Goal: Browse casually

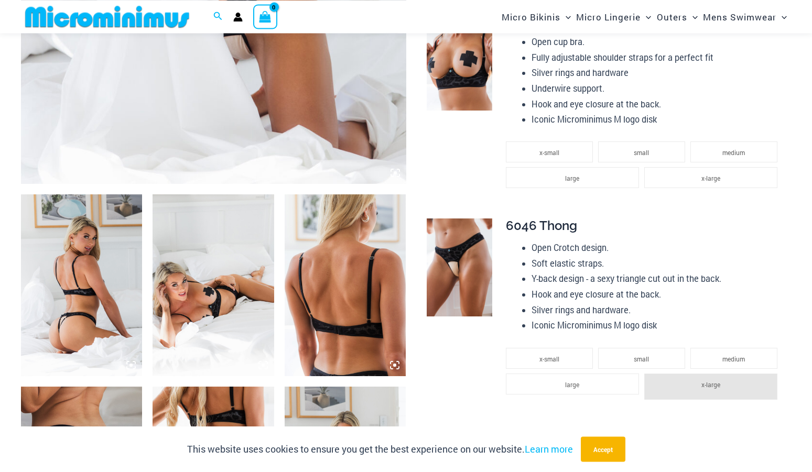
scroll to position [502, 0]
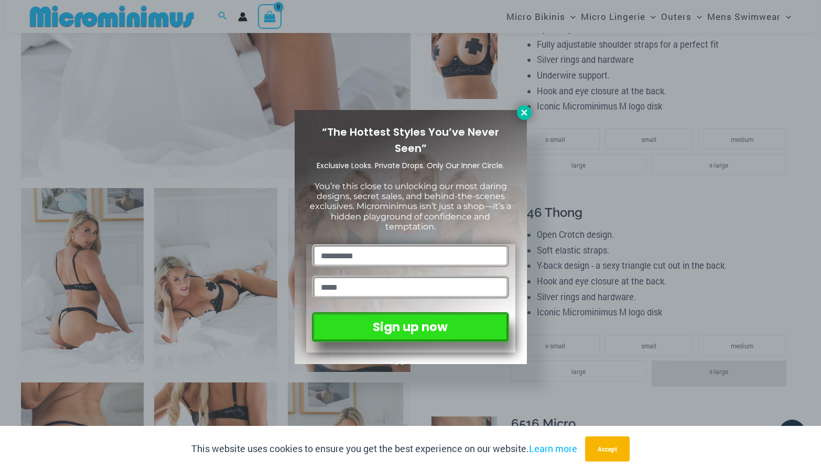
click at [520, 113] on icon at bounding box center [523, 112] width 9 height 9
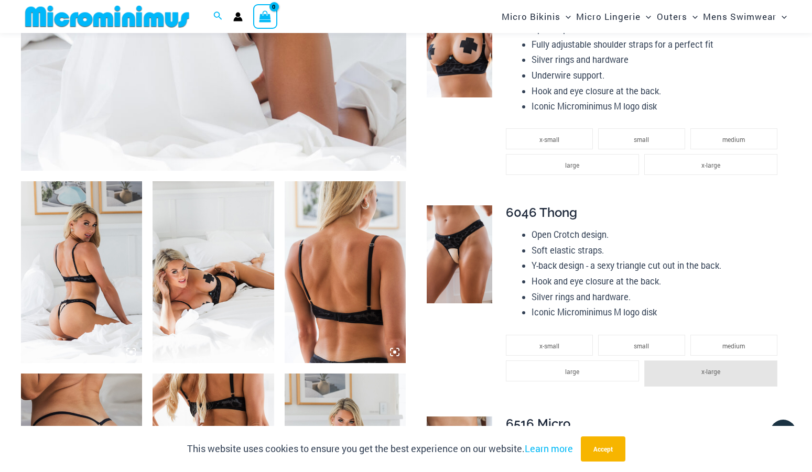
click at [119, 281] on img at bounding box center [81, 272] width 121 height 182
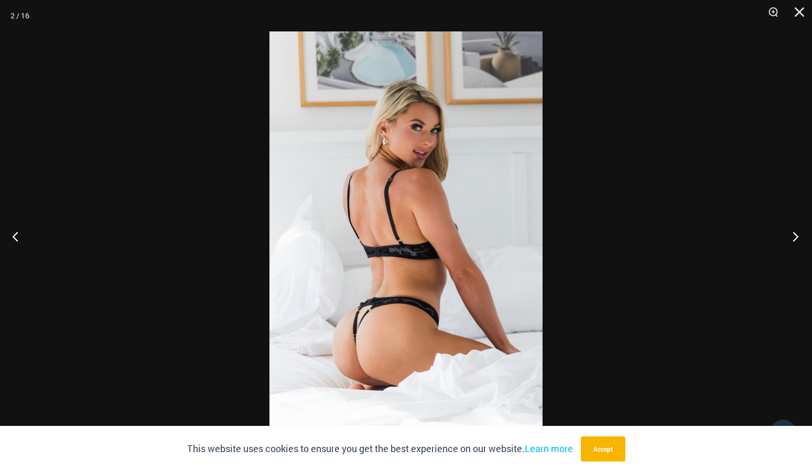
click at [796, 234] on button "Next" at bounding box center [791, 236] width 39 height 52
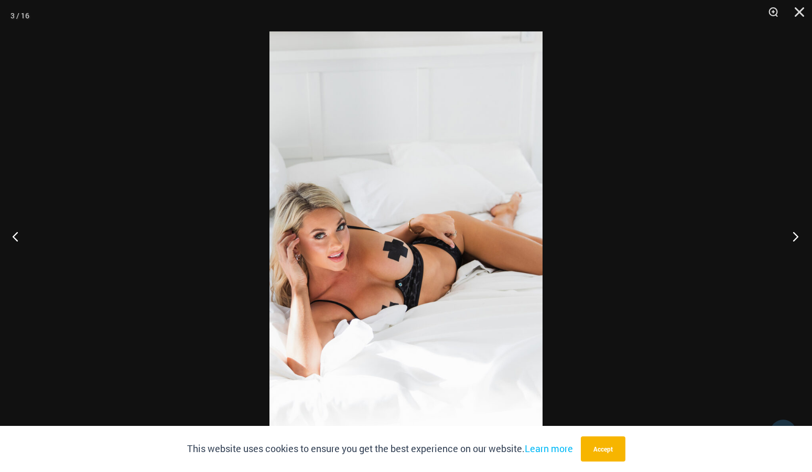
click at [796, 234] on button "Next" at bounding box center [791, 236] width 39 height 52
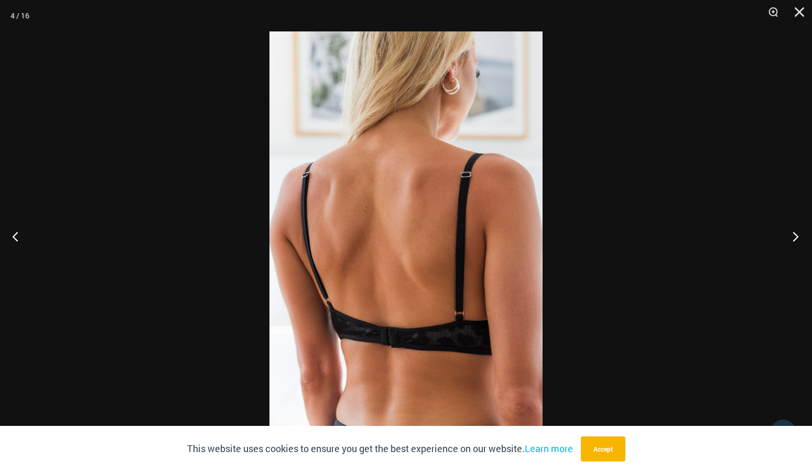
click at [796, 234] on button "Next" at bounding box center [791, 236] width 39 height 52
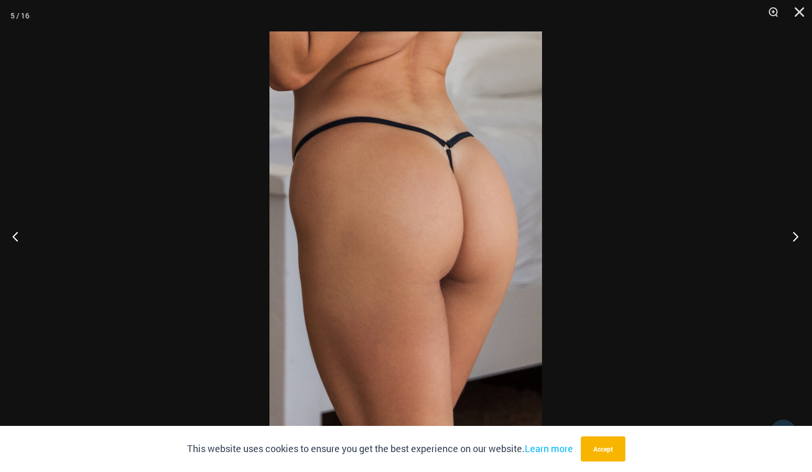
click at [796, 234] on button "Next" at bounding box center [791, 236] width 39 height 52
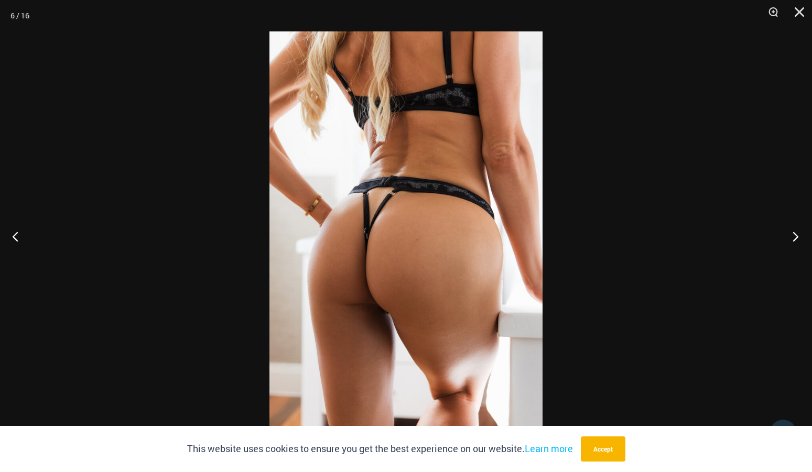
click at [796, 234] on button "Next" at bounding box center [791, 236] width 39 height 52
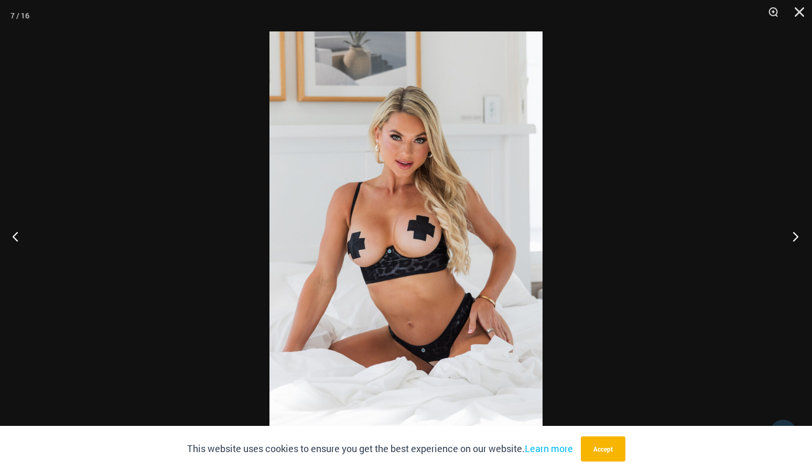
click at [796, 234] on button "Next" at bounding box center [791, 236] width 39 height 52
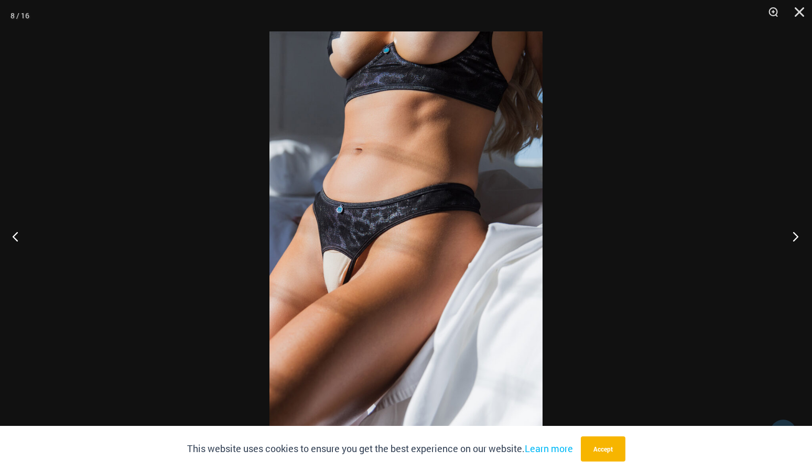
click at [796, 234] on button "Next" at bounding box center [791, 236] width 39 height 52
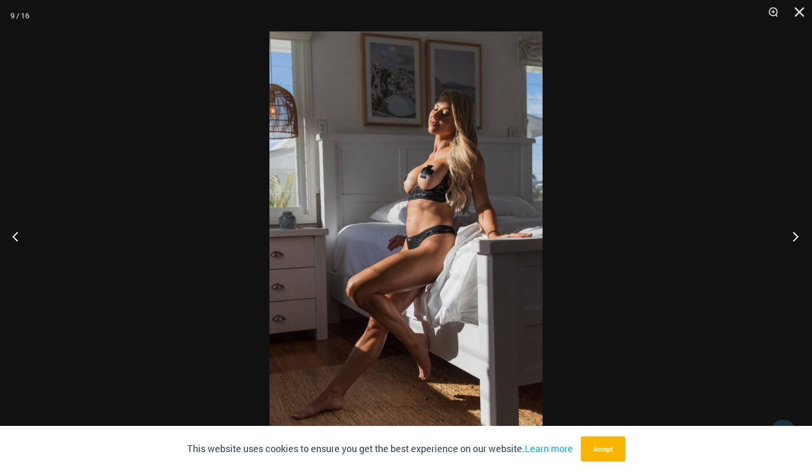
click at [796, 234] on button "Next" at bounding box center [791, 236] width 39 height 52
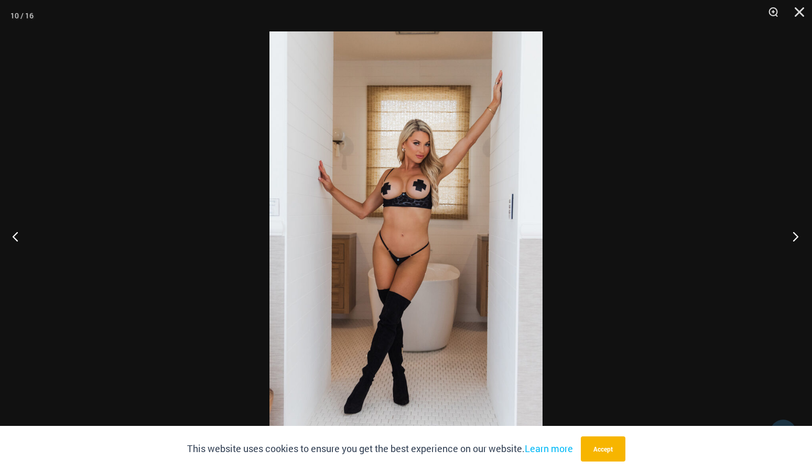
click at [796, 234] on button "Next" at bounding box center [791, 236] width 39 height 52
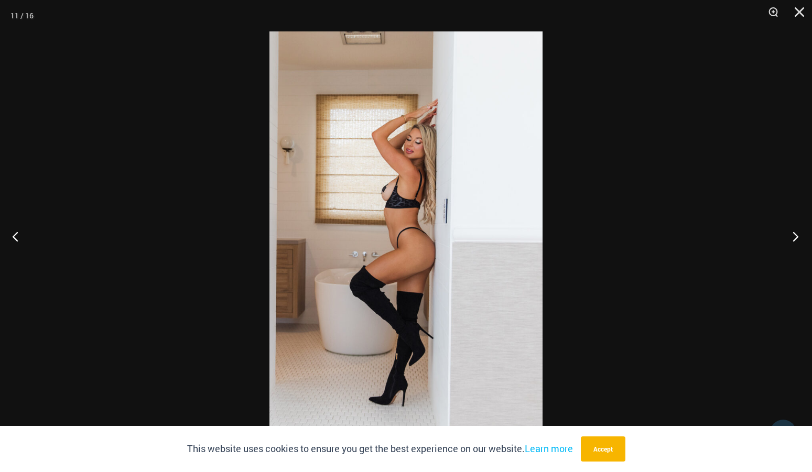
click at [796, 234] on button "Next" at bounding box center [791, 236] width 39 height 52
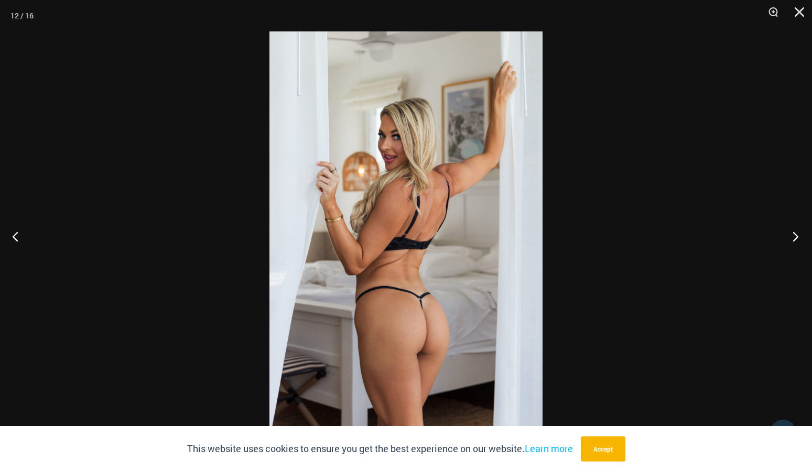
click at [796, 234] on button "Next" at bounding box center [791, 236] width 39 height 52
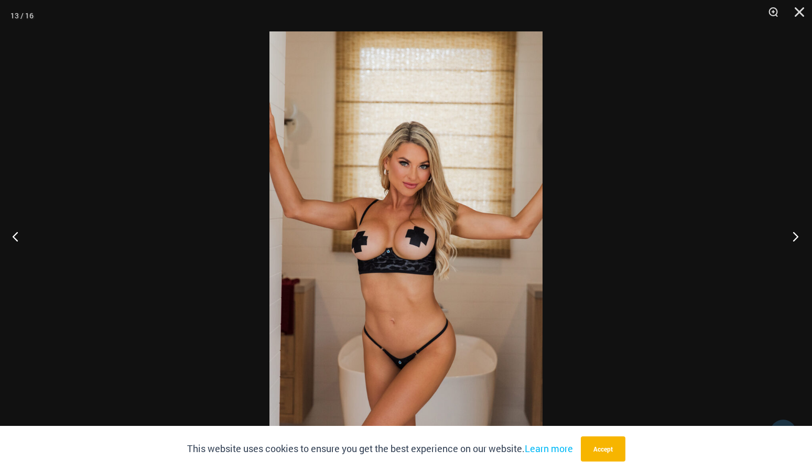
click at [796, 234] on button "Next" at bounding box center [791, 236] width 39 height 52
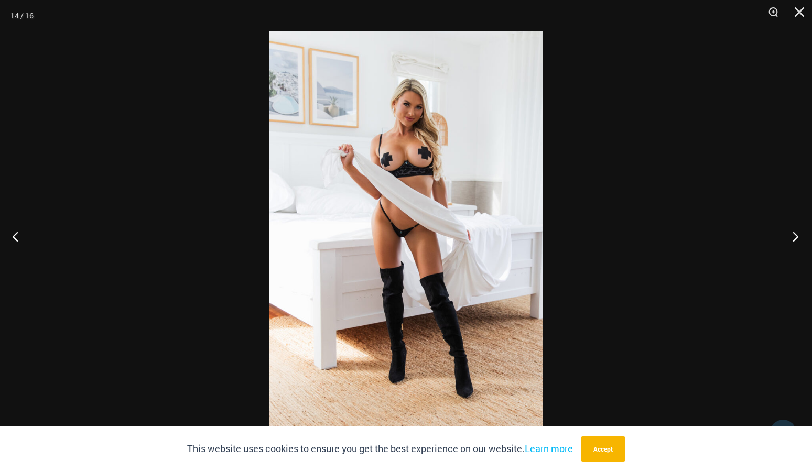
click at [796, 234] on button "Next" at bounding box center [791, 236] width 39 height 52
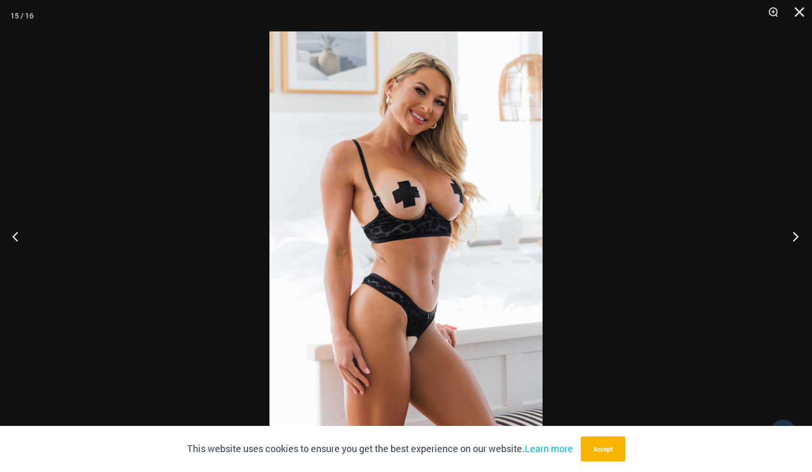
click at [796, 234] on button "Next" at bounding box center [791, 236] width 39 height 52
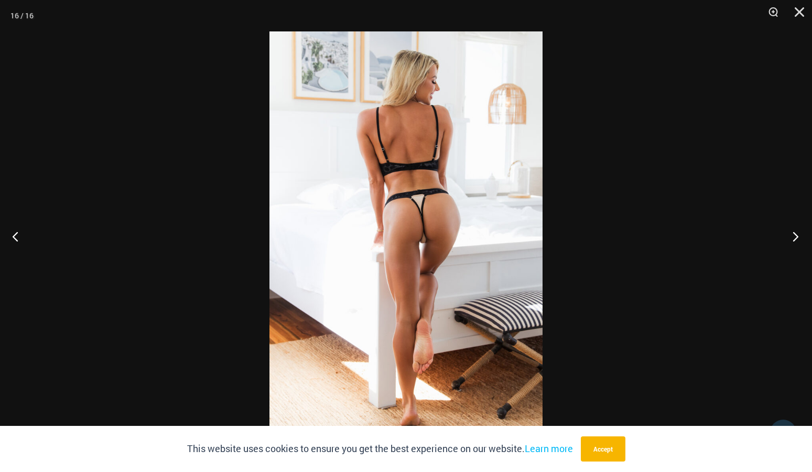
click at [796, 234] on button "Next" at bounding box center [791, 236] width 39 height 52
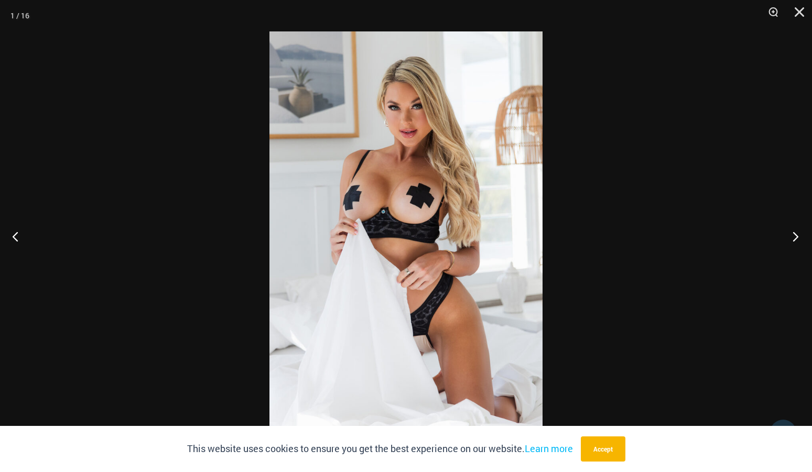
click at [796, 234] on button "Next" at bounding box center [791, 236] width 39 height 52
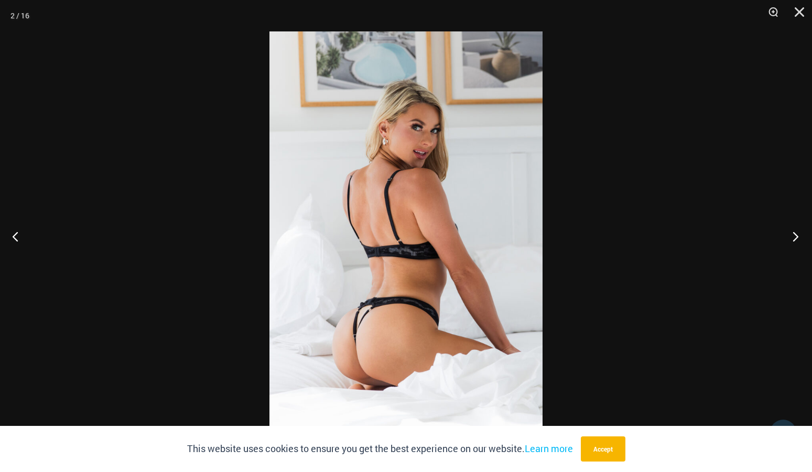
click at [796, 234] on button "Next" at bounding box center [791, 236] width 39 height 52
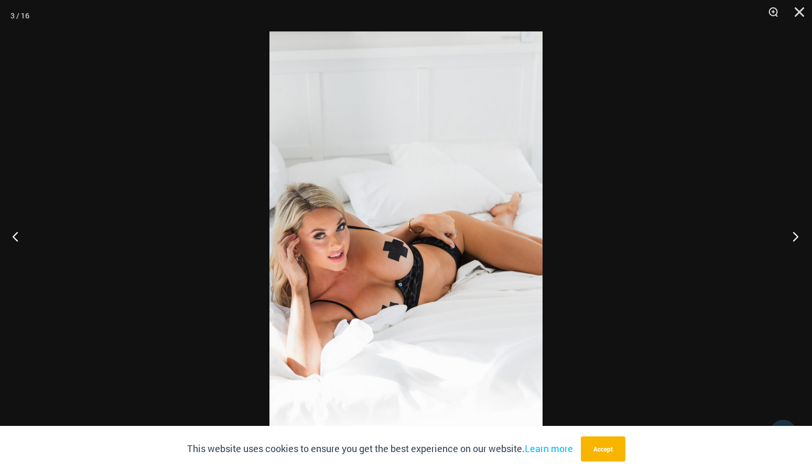
click at [796, 234] on button "Next" at bounding box center [791, 236] width 39 height 52
